Goal: Task Accomplishment & Management: Use online tool/utility

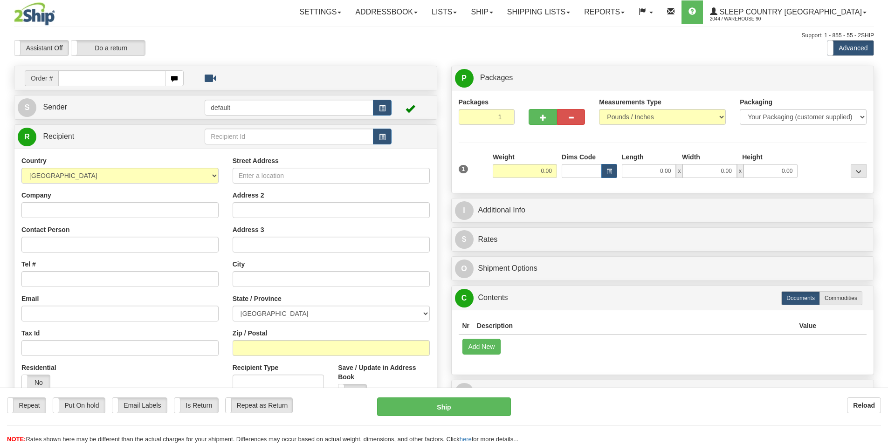
click at [90, 81] on input "text" at bounding box center [111, 78] width 107 height 16
type input "9000I013944"
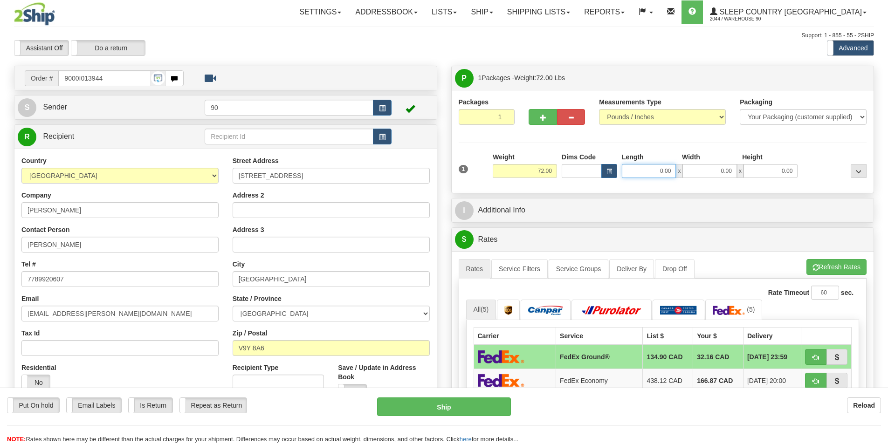
drag, startPoint x: 655, startPoint y: 175, endPoint x: 686, endPoint y: 171, distance: 30.6
click at [686, 171] on div "0.00 x 0.00 x 0.00" at bounding box center [710, 171] width 176 height 14
type input "41.00"
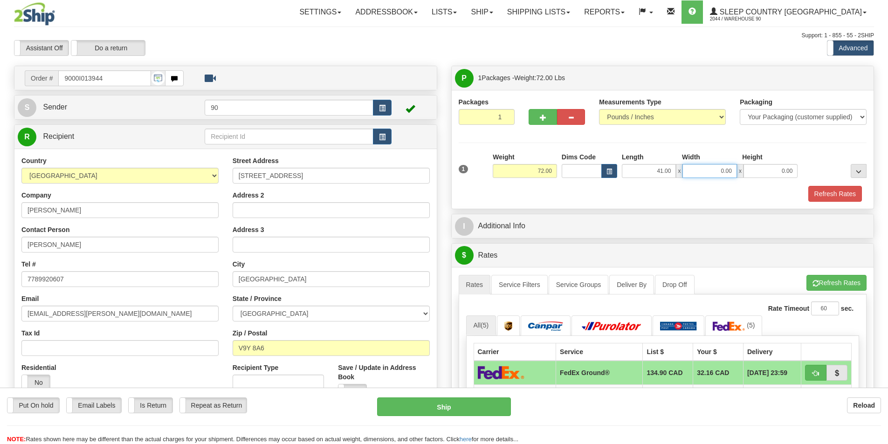
drag, startPoint x: 711, startPoint y: 168, endPoint x: 762, endPoint y: 172, distance: 50.4
click at [751, 170] on div "41.00 x 0.00 x 0.00" at bounding box center [710, 171] width 176 height 14
type input "20.00"
drag, startPoint x: 783, startPoint y: 173, endPoint x: 792, endPoint y: 172, distance: 9.0
click at [792, 172] on input "0.00" at bounding box center [770, 171] width 54 height 14
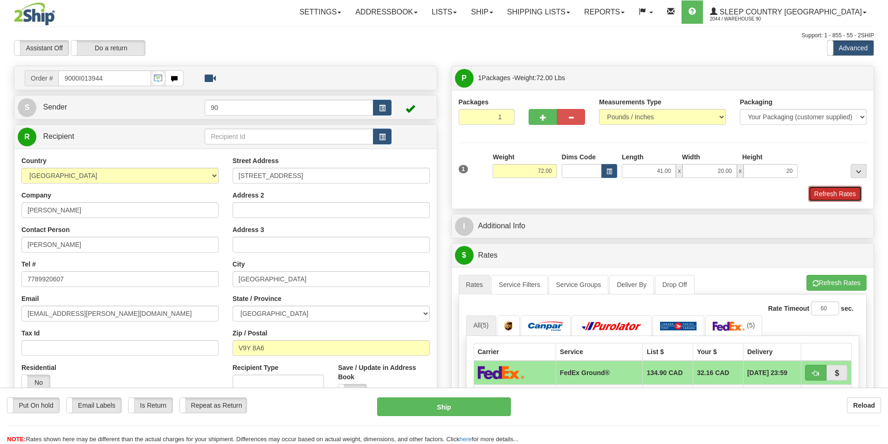
type input "20.00"
click at [824, 189] on button "Refresh Rates" at bounding box center [835, 194] width 54 height 16
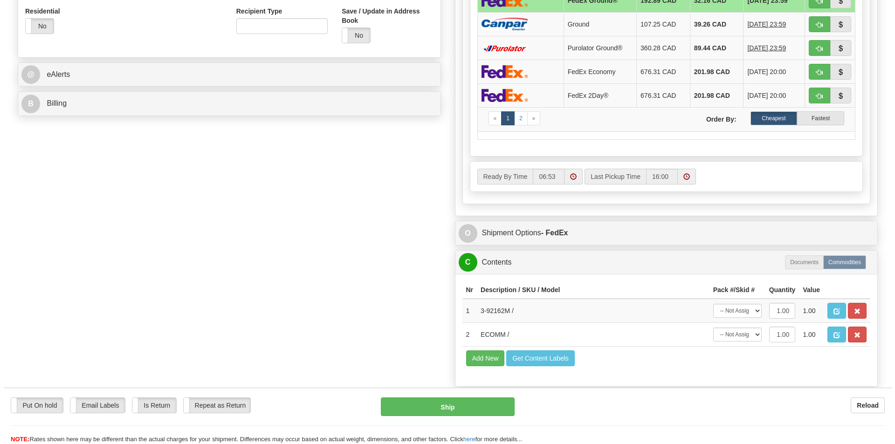
scroll to position [373, 0]
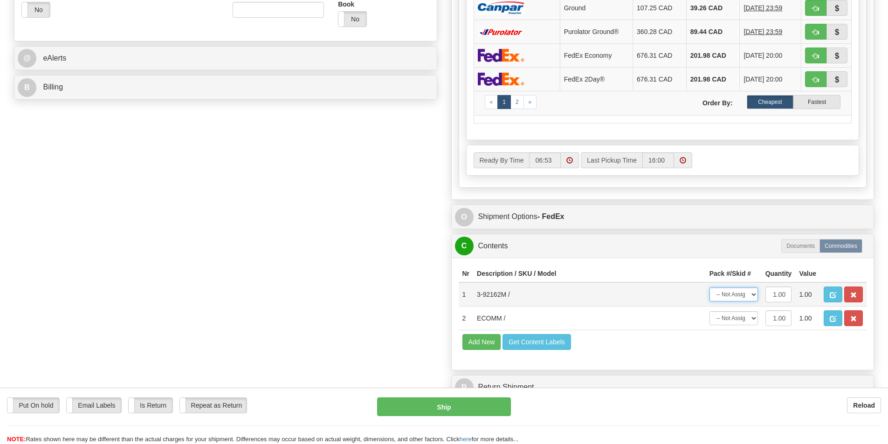
drag, startPoint x: 744, startPoint y: 295, endPoint x: 744, endPoint y: 300, distance: 5.1
click at [744, 295] on select "-- Not Assigned -- Package 1" at bounding box center [733, 295] width 48 height 14
select select "0"
click at [709, 288] on select "-- Not Assigned -- Package 1" at bounding box center [733, 295] width 48 height 14
click at [741, 319] on select "-- Not Assigned -- Package 1" at bounding box center [733, 318] width 48 height 14
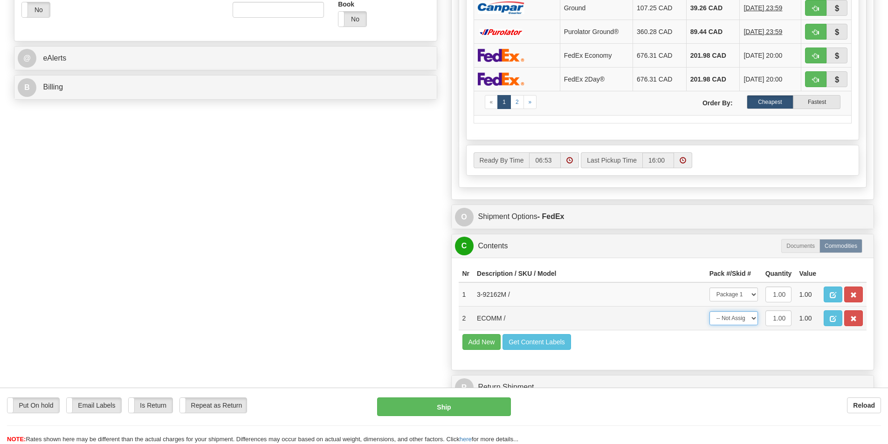
select select "0"
click at [709, 311] on select "-- Not Assigned -- Package 1" at bounding box center [733, 318] width 48 height 14
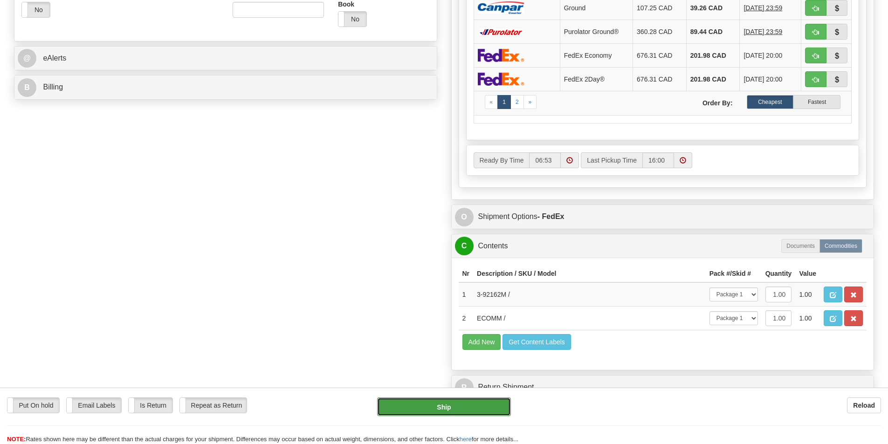
click at [466, 400] on button "Ship" at bounding box center [444, 407] width 134 height 19
type input "92"
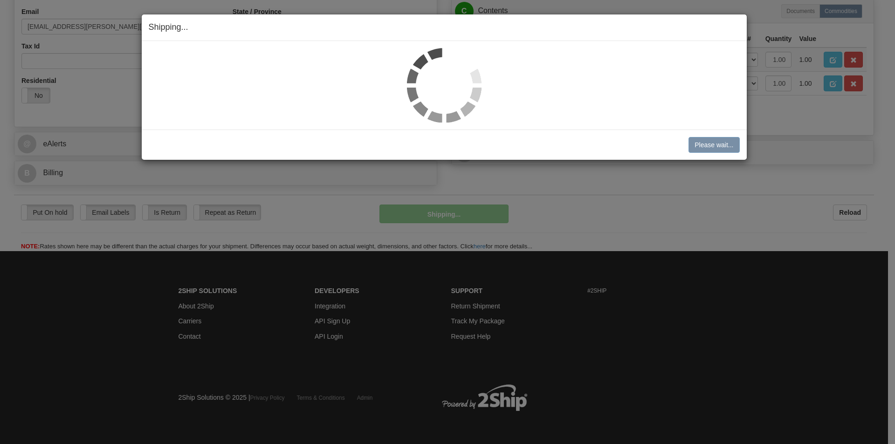
scroll to position [288, 0]
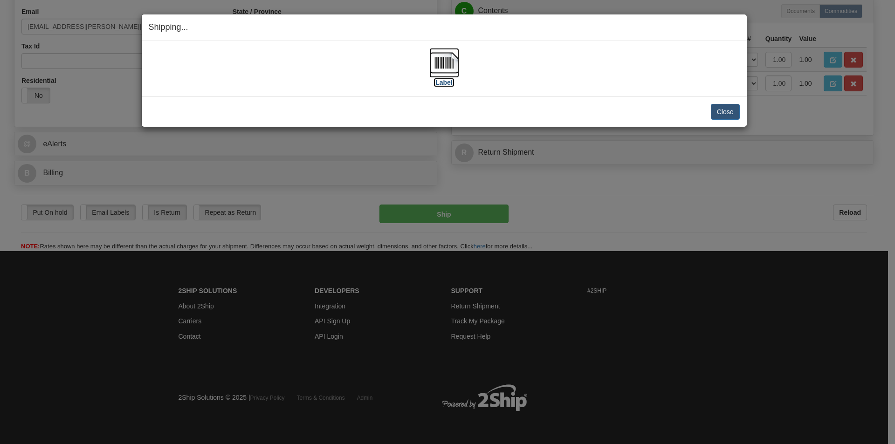
click at [445, 84] on label "[Label]" at bounding box center [443, 82] width 21 height 9
click at [727, 112] on button "Close" at bounding box center [725, 112] width 29 height 16
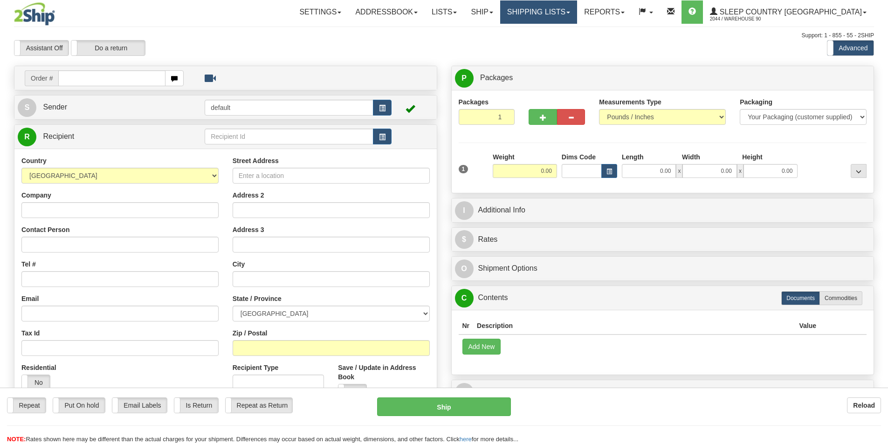
click at [577, 13] on link "Shipping lists" at bounding box center [538, 11] width 77 height 23
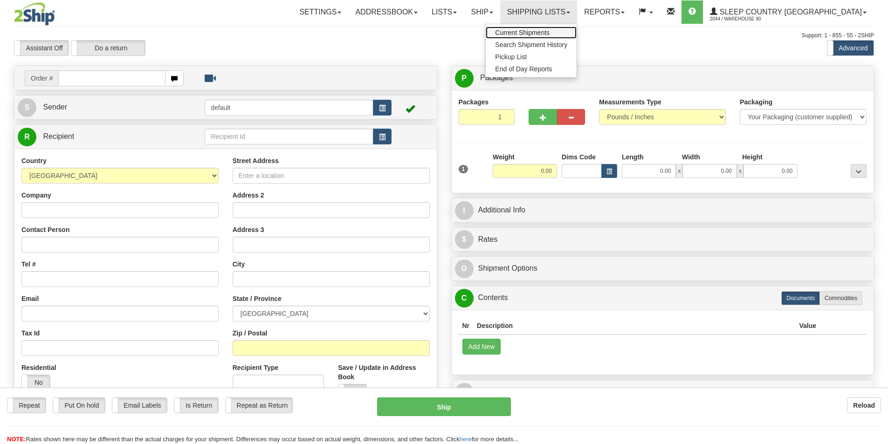
click at [549, 29] on span "Current Shipments" at bounding box center [522, 32] width 55 height 7
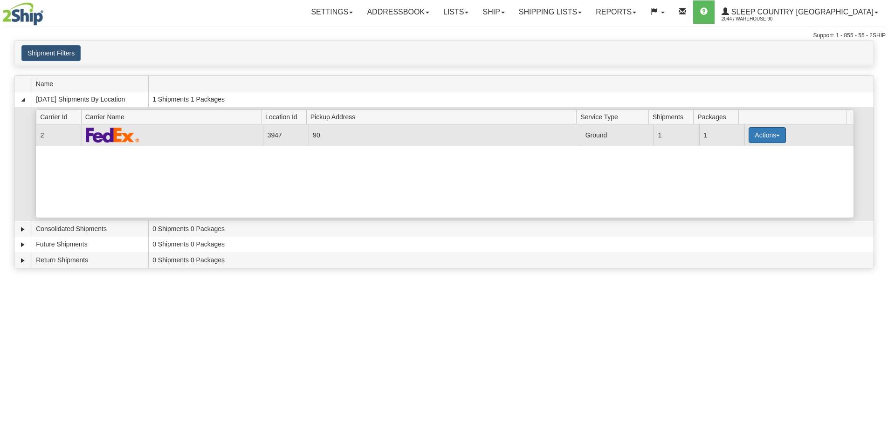
click at [763, 132] on button "Actions" at bounding box center [766, 135] width 37 height 16
click at [737, 163] on span "Close" at bounding box center [730, 164] width 21 height 7
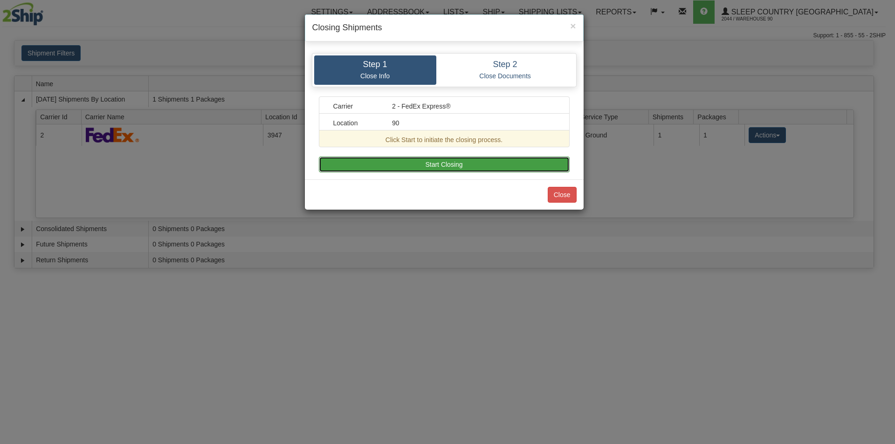
click at [497, 167] on button "Start Closing" at bounding box center [444, 165] width 251 height 16
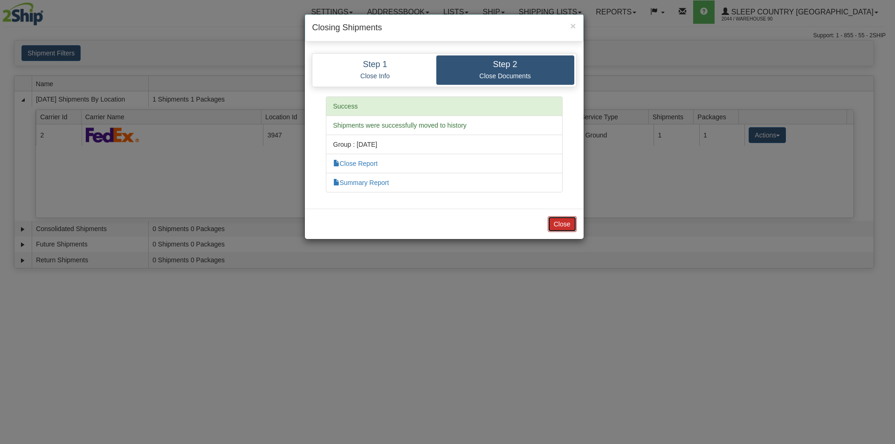
click at [560, 223] on button "Close" at bounding box center [562, 224] width 29 height 16
